Goal: Find specific page/section: Find specific page/section

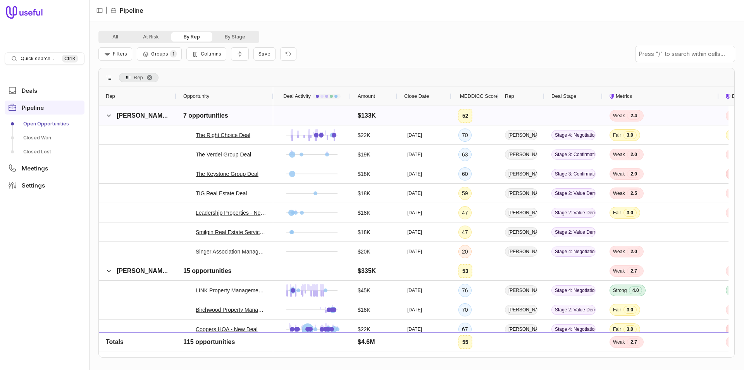
scroll to position [116, 0]
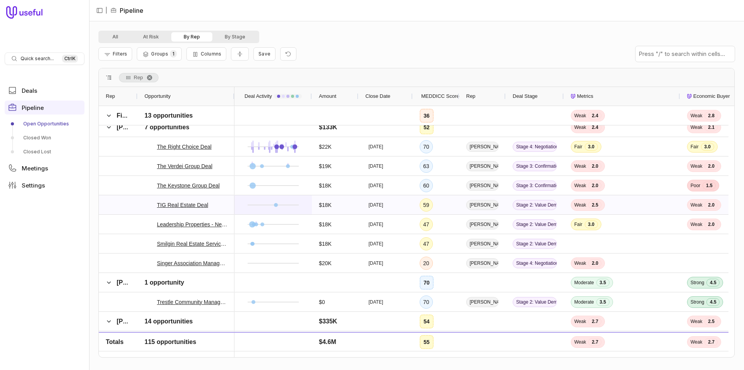
scroll to position [1396, 0]
